Goal: Transaction & Acquisition: Purchase product/service

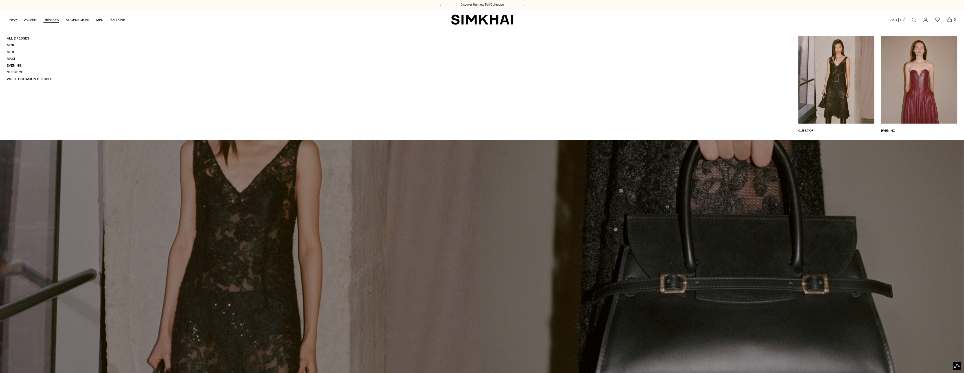
click at [52, 19] on link "DRESSES" at bounding box center [51, 20] width 16 height 12
click at [22, 39] on link "All Dresses" at bounding box center [18, 38] width 23 height 4
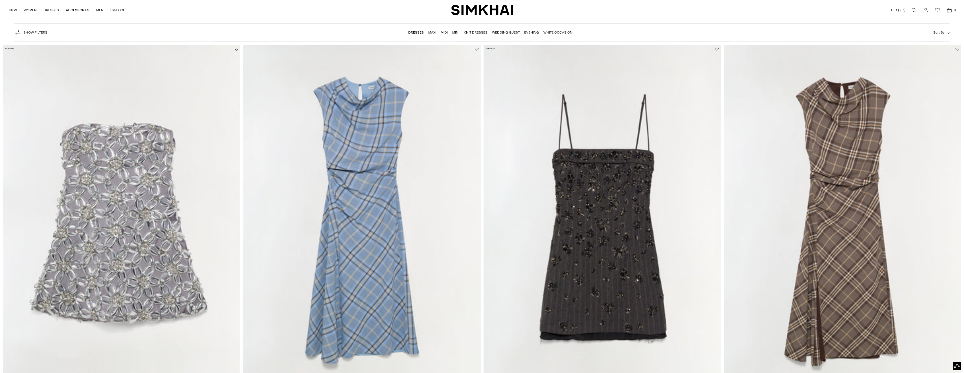
scroll to position [85, 0]
